Goal: Transaction & Acquisition: Purchase product/service

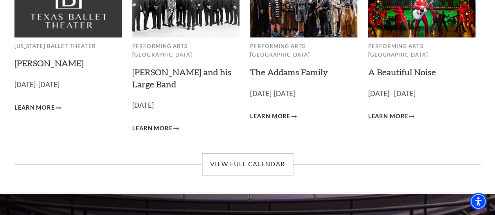
scroll to position [78, 0]
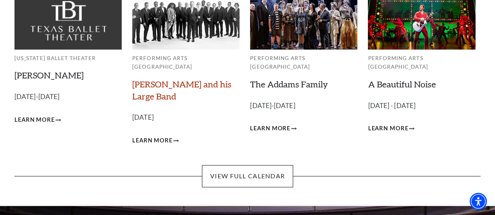
click at [209, 79] on link "Lyle Lovett and his Large Band" at bounding box center [181, 90] width 99 height 23
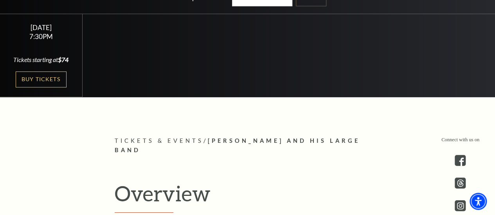
scroll to position [78, 0]
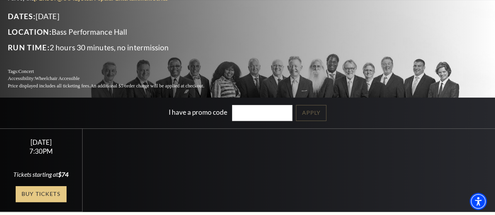
click at [50, 187] on link "Buy Tickets" at bounding box center [41, 195] width 51 height 16
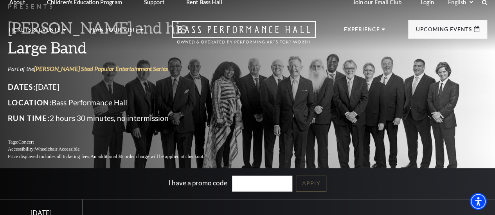
scroll to position [0, 0]
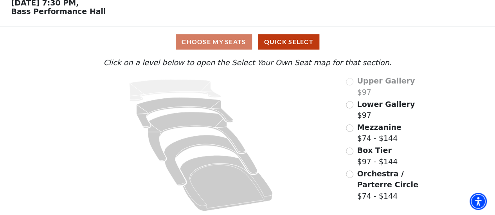
scroll to position [40, 0]
click at [294, 44] on button "Quick Select" at bounding box center [288, 41] width 61 height 15
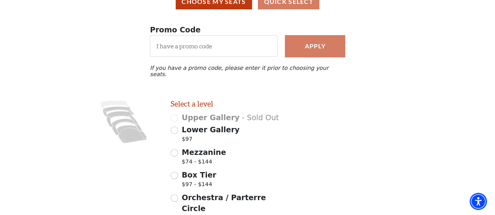
scroll to position [117, 0]
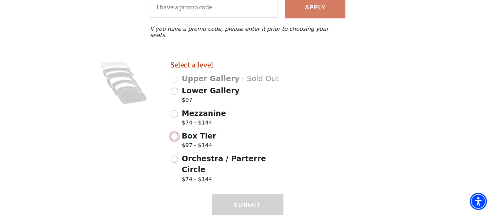
click at [174, 134] on input "Box Tier $97 - $144" at bounding box center [173, 136] width 7 height 7
radio input "true"
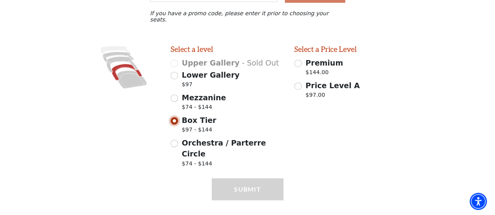
scroll to position [133, 0]
click at [299, 83] on input "Price Level A $97.00" at bounding box center [297, 85] width 7 height 7
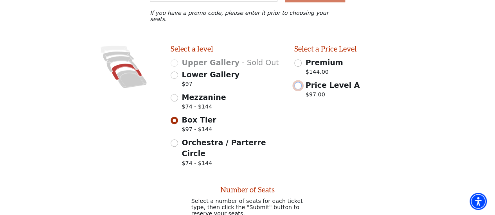
radio input "false"
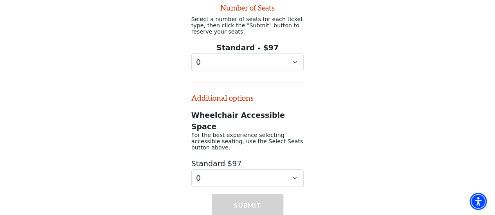
scroll to position [319, 0]
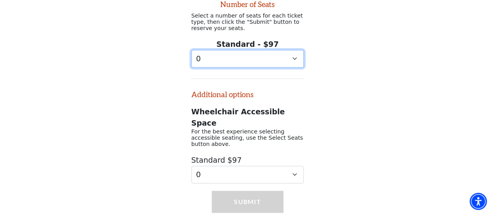
click at [271, 53] on select "0 1 2 3 4 5 6 7 8 9" at bounding box center [247, 59] width 113 height 18
select select "2"
click at [191, 50] on select "0 1 2 3 4 5 6 7 8 9" at bounding box center [247, 59] width 113 height 18
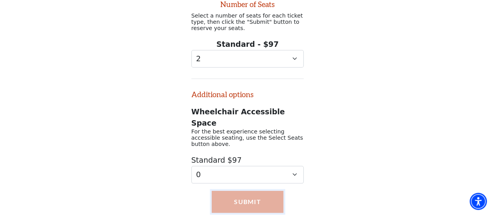
click at [257, 191] on button "Submit" at bounding box center [247, 202] width 71 height 22
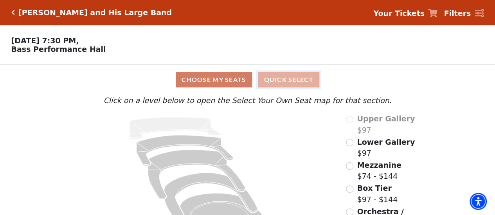
click at [282, 86] on button "Quick Select" at bounding box center [288, 79] width 61 height 15
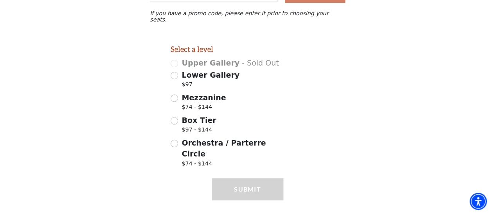
scroll to position [133, 0]
click at [177, 117] on input "Box Tier $97 - $144" at bounding box center [173, 120] width 7 height 7
radio input "true"
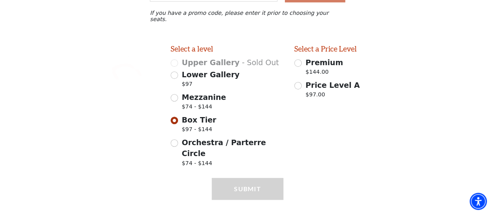
click at [249, 178] on div "Submit" at bounding box center [247, 200] width 71 height 44
click at [295, 82] on input "Price Level A $97.00" at bounding box center [297, 85] width 7 height 7
radio input "true"
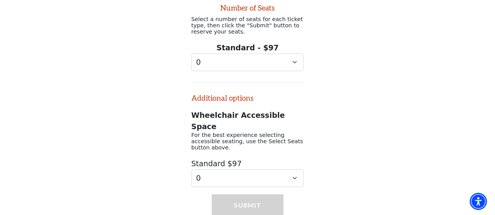
scroll to position [319, 0]
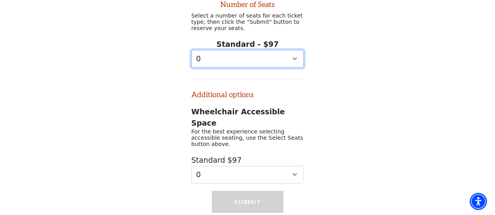
click at [283, 50] on select "0 1 2 3 4 5 6 7 8 9" at bounding box center [247, 59] width 113 height 18
select select "2"
click at [191, 50] on select "0 1 2 3 4 5 6 7 8 9" at bounding box center [247, 59] width 113 height 18
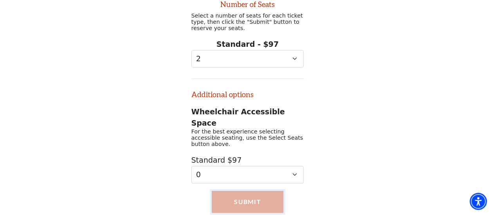
click at [244, 191] on button "Submit" at bounding box center [247, 202] width 71 height 22
